Goal: Task Accomplishment & Management: Manage account settings

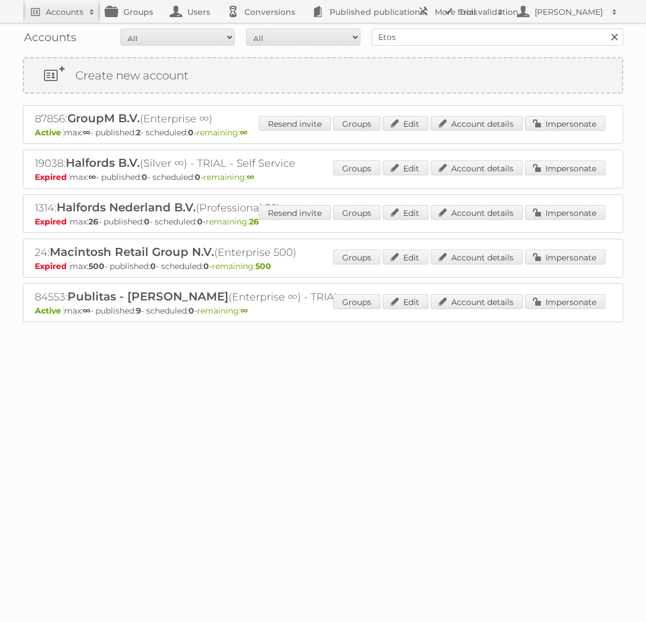
type input "Etos"
click at [606, 29] on input "Search" at bounding box center [614, 37] width 17 height 17
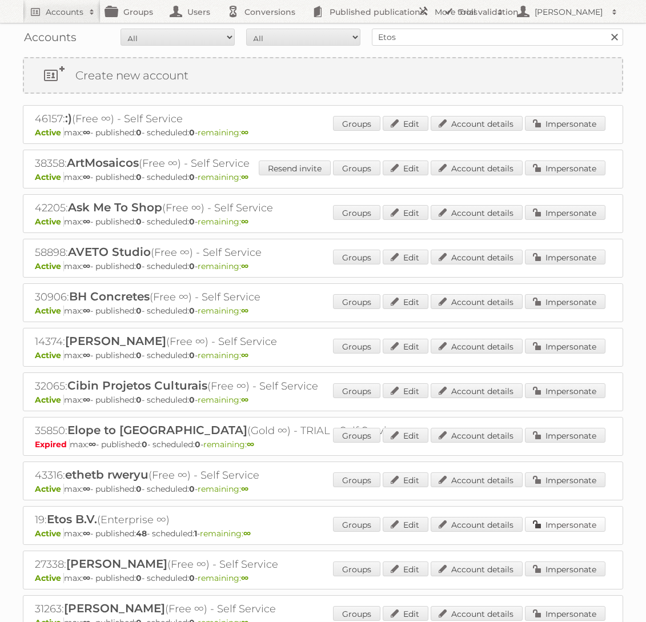
click at [535, 517] on link "Impersonate" at bounding box center [565, 524] width 81 height 15
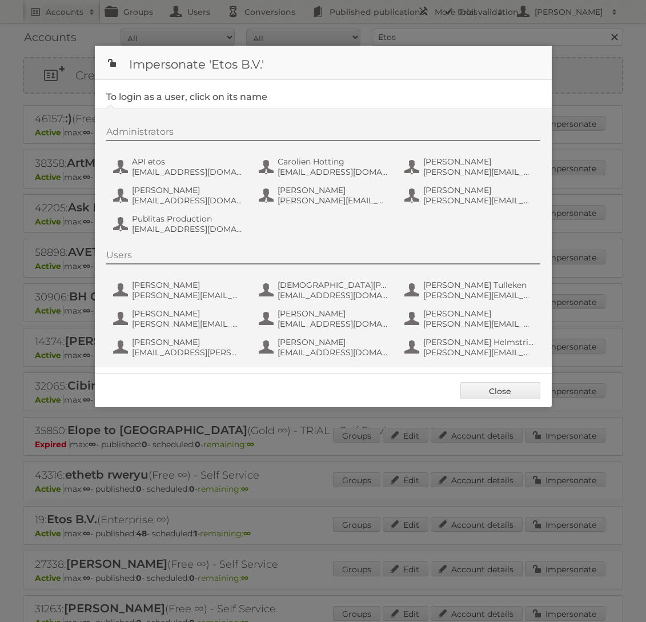
click at [201, 208] on div "Administrators API etos GET.Mobile.apps@etos.nl Carolien Hotting Carolien.Hotti…" at bounding box center [329, 182] width 446 height 112
click at [201, 219] on span "Publitas Production" at bounding box center [187, 219] width 111 height 10
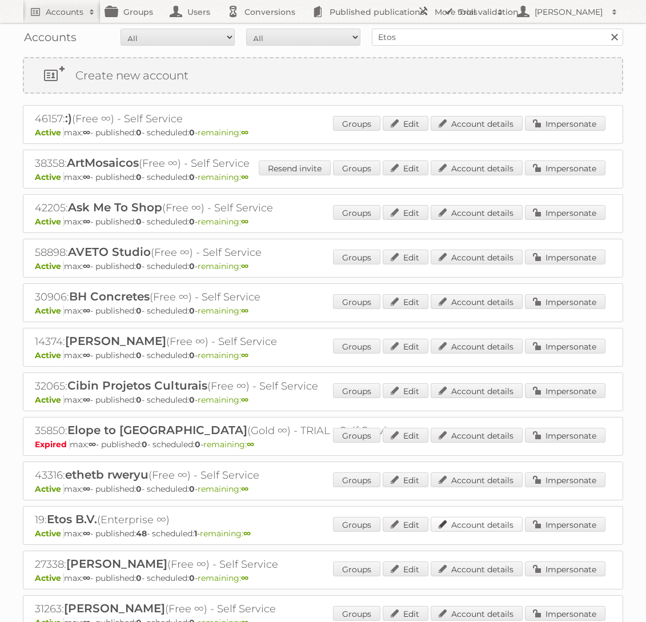
click at [477, 523] on link "Account details" at bounding box center [477, 524] width 92 height 15
